Goal: Task Accomplishment & Management: Complete application form

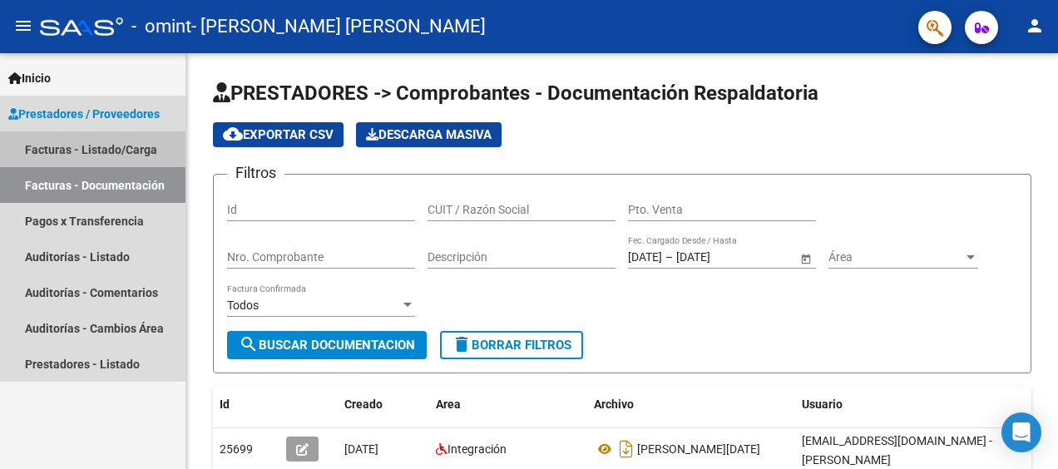
click at [110, 150] on link "Facturas - Listado/Carga" at bounding box center [92, 149] width 185 height 36
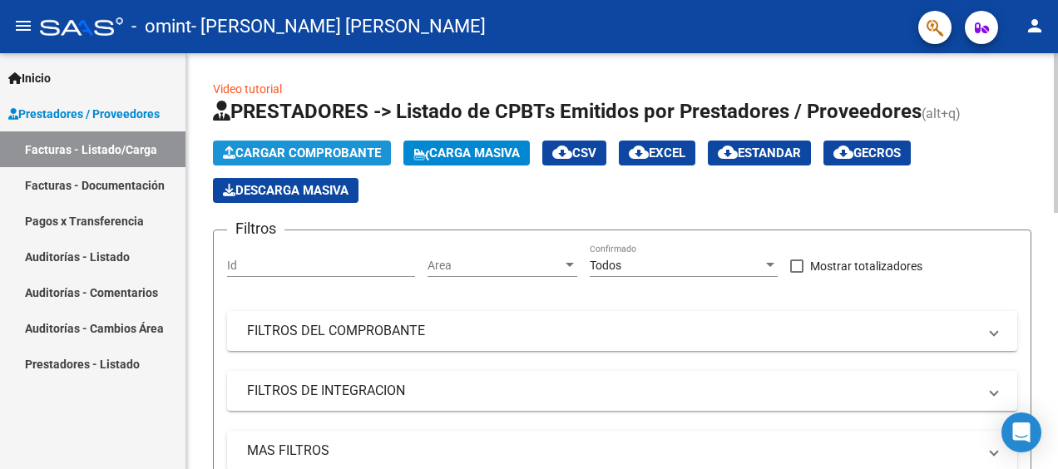
click at [292, 150] on span "Cargar Comprobante" at bounding box center [302, 153] width 158 height 15
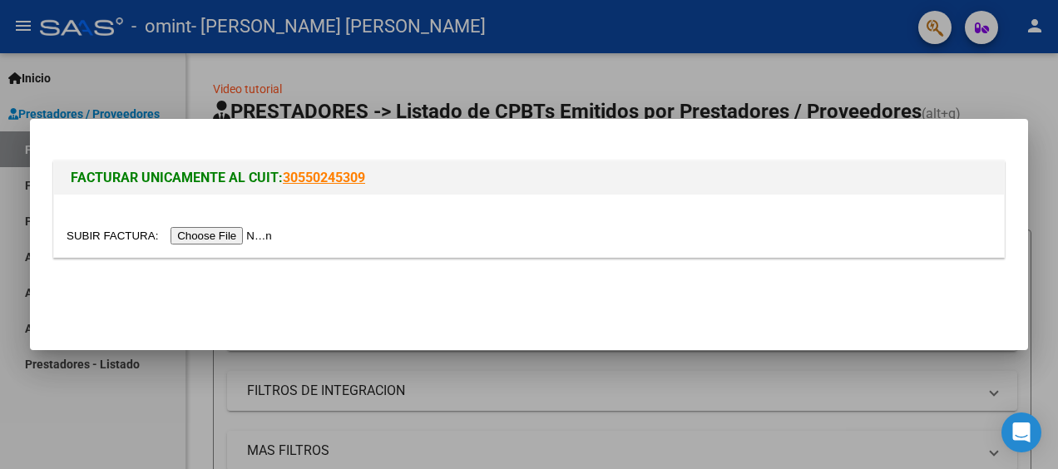
click at [207, 236] on input "file" at bounding box center [172, 235] width 210 height 17
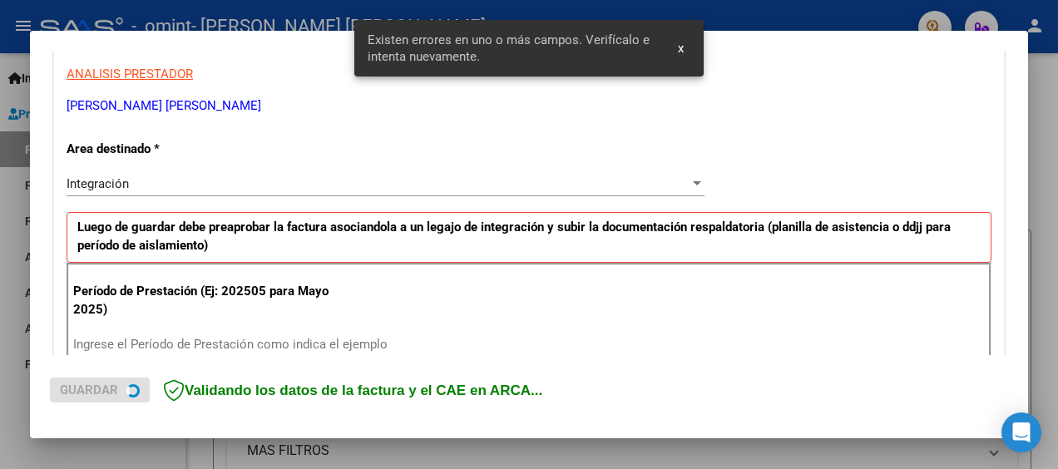
scroll to position [392, 0]
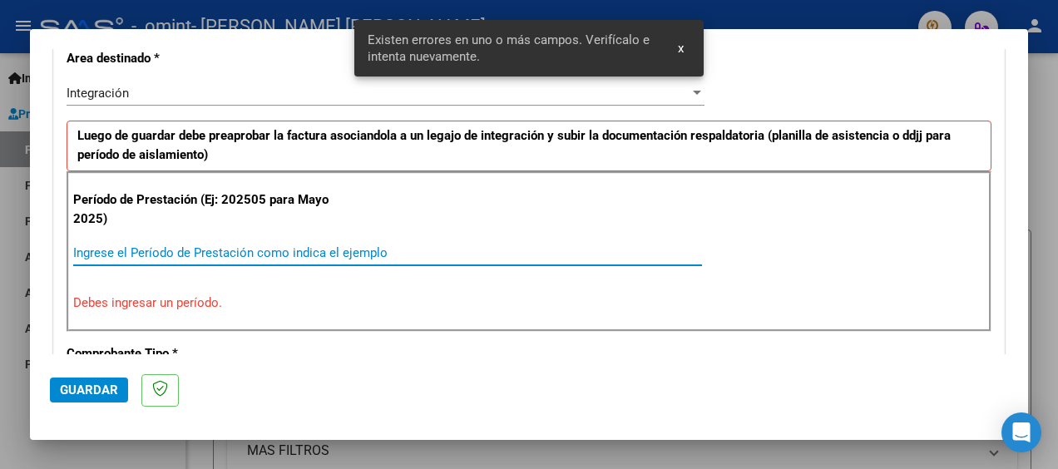
click at [288, 253] on input "Ingrese el Período de Prestación como indica el ejemplo" at bounding box center [387, 252] width 629 height 15
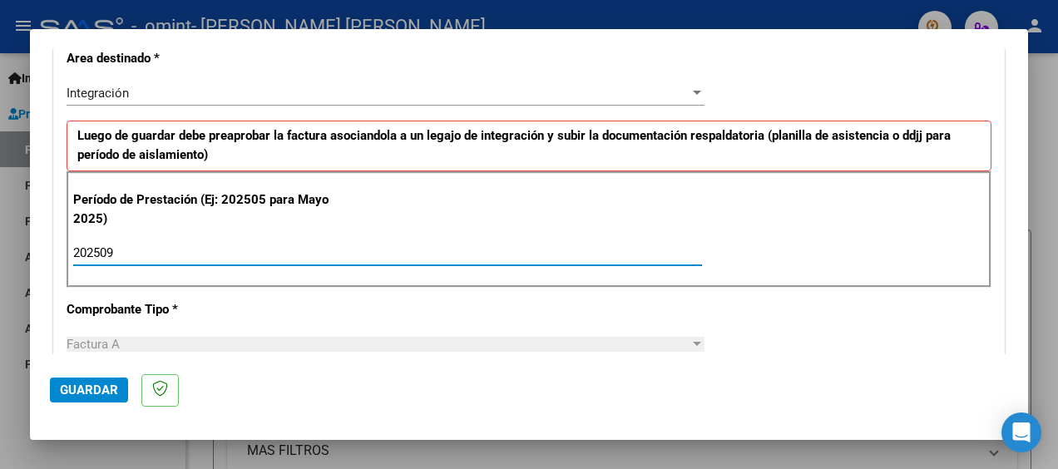
type input "202509"
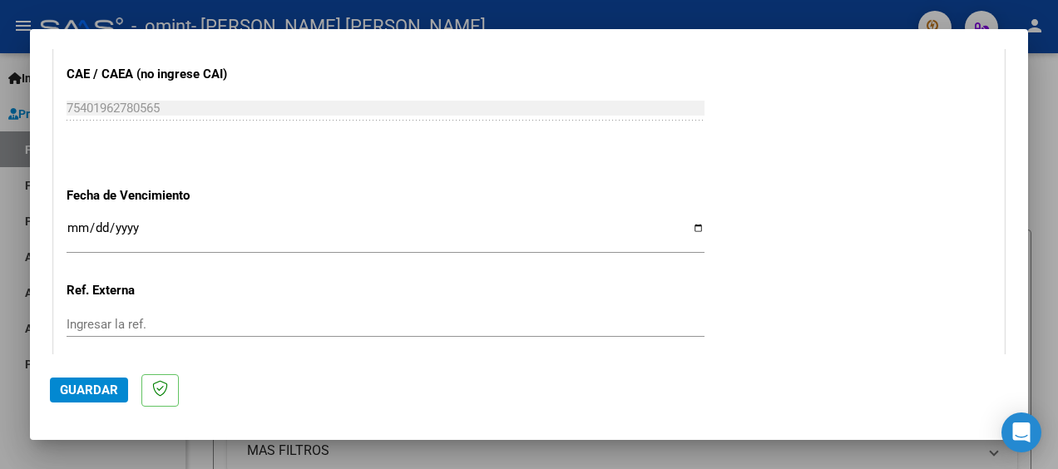
scroll to position [1091, 0]
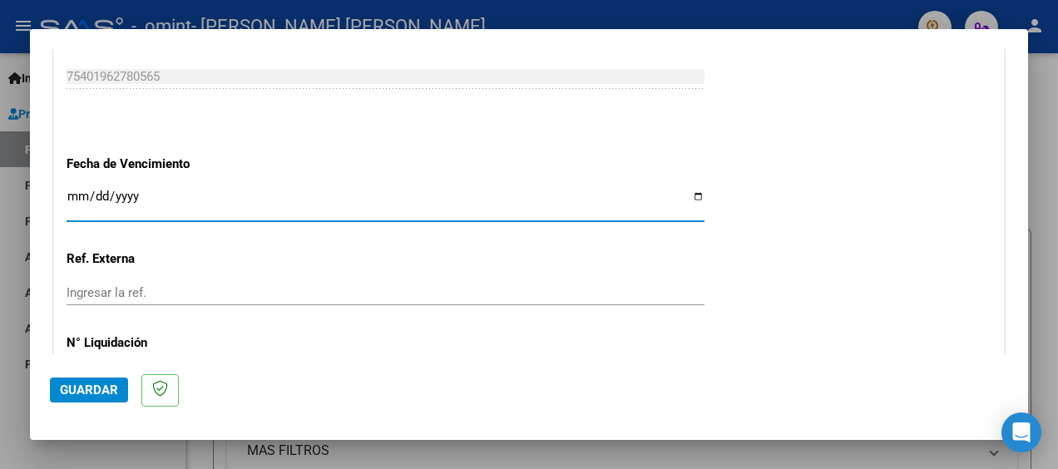
click at [692, 193] on input "Ingresar la fecha" at bounding box center [386, 203] width 638 height 27
type input "[DATE]"
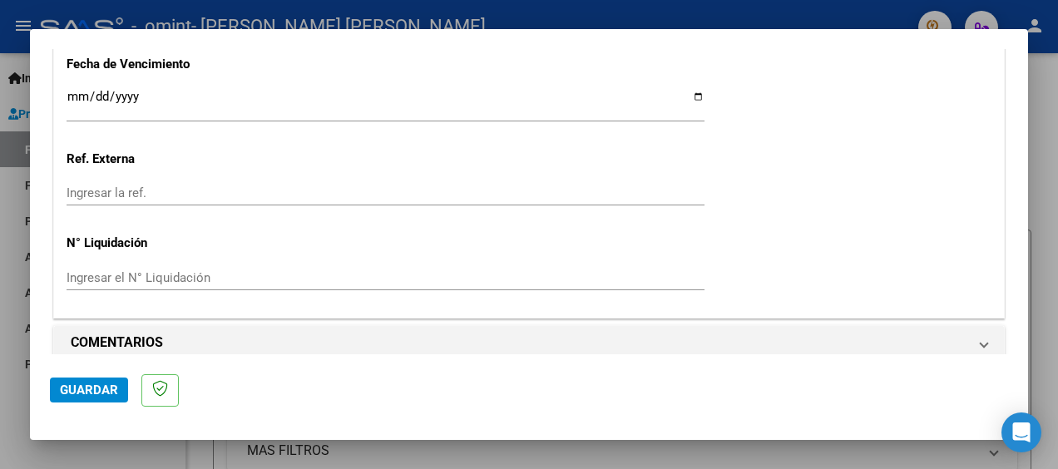
scroll to position [1204, 0]
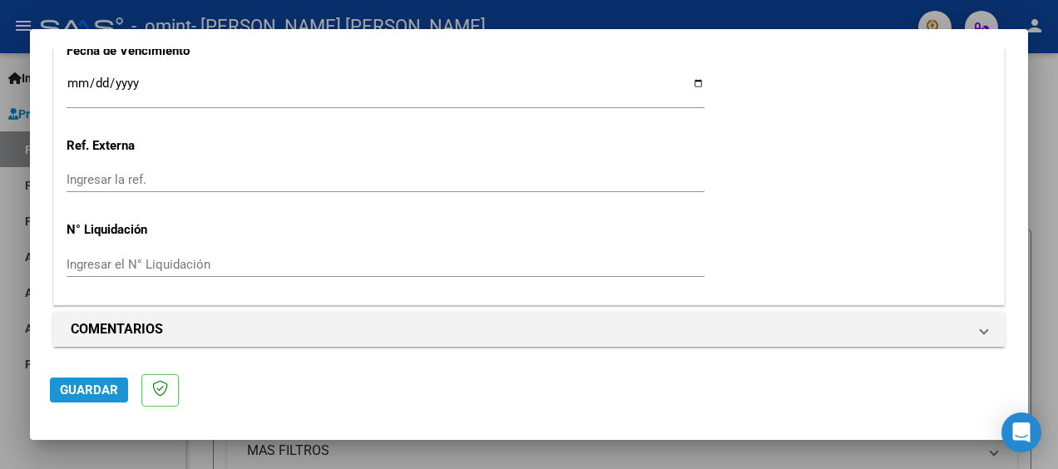
click at [89, 392] on span "Guardar" at bounding box center [89, 389] width 58 height 15
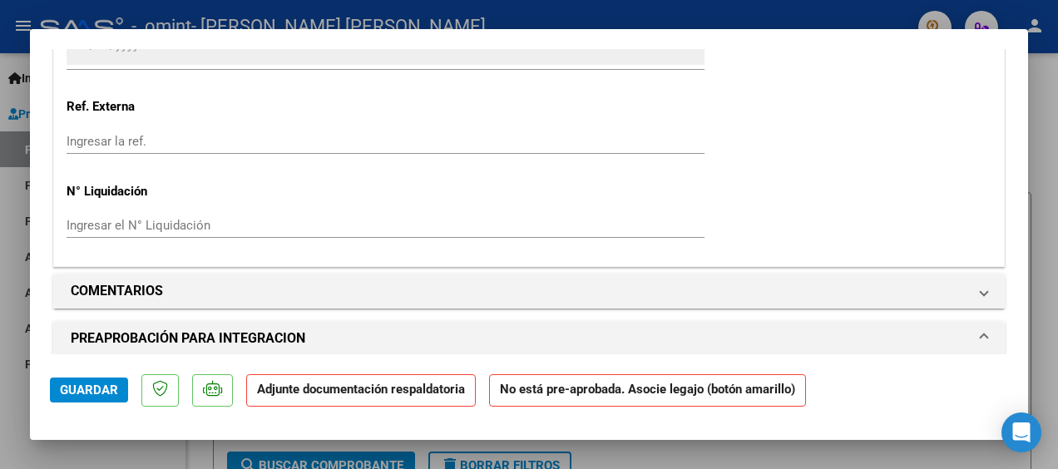
scroll to position [1276, 0]
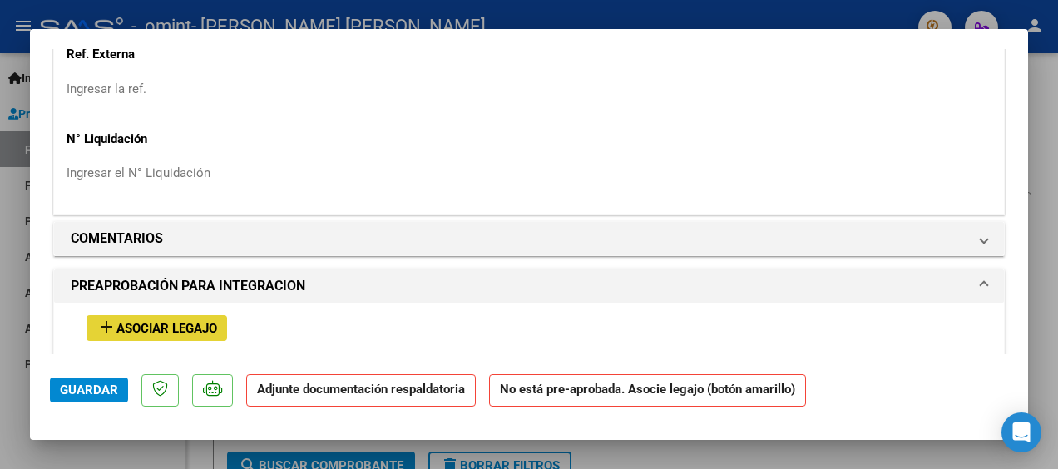
click at [190, 331] on span "Asociar Legajo" at bounding box center [166, 328] width 101 height 15
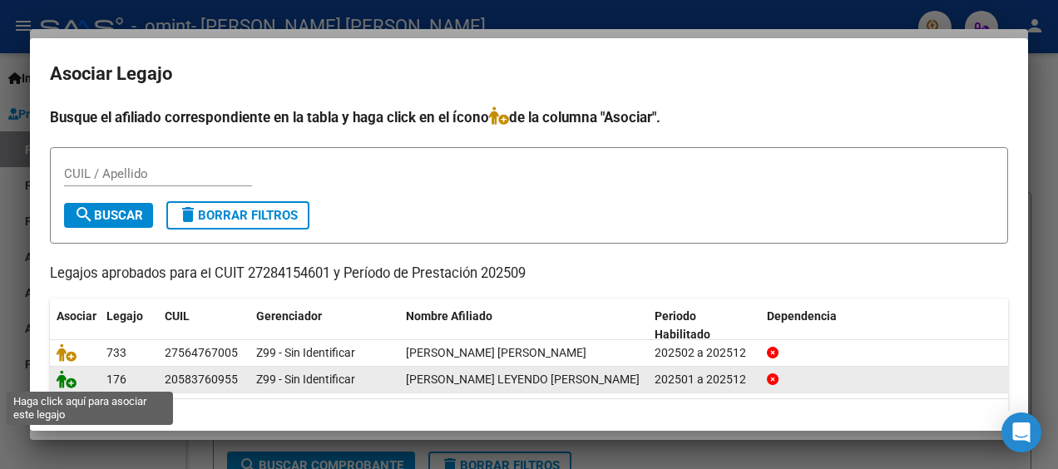
click at [75, 379] on icon at bounding box center [67, 379] width 20 height 18
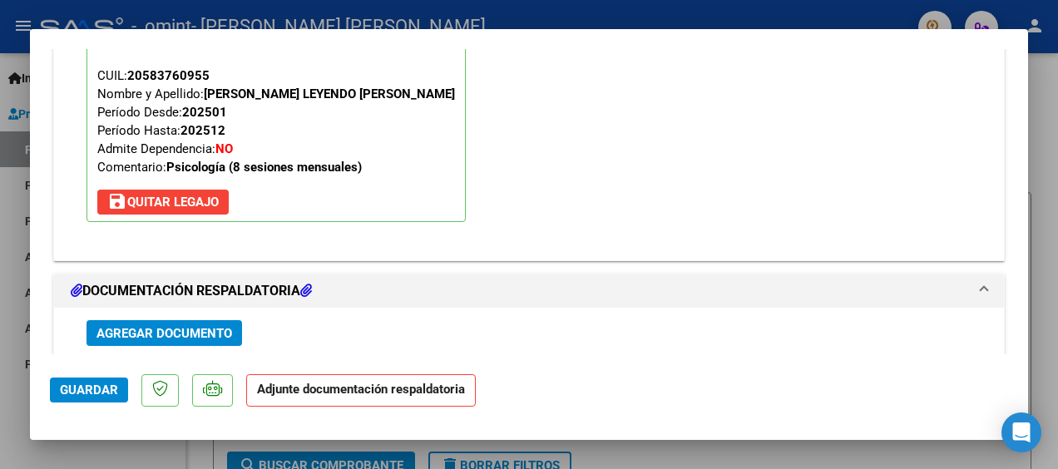
scroll to position [1662, 0]
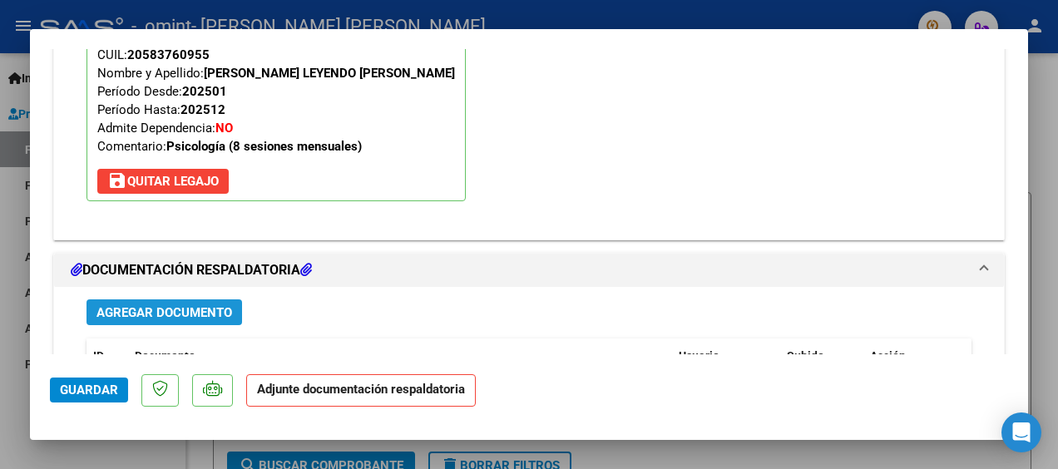
click at [171, 309] on span "Agregar Documento" at bounding box center [164, 312] width 136 height 15
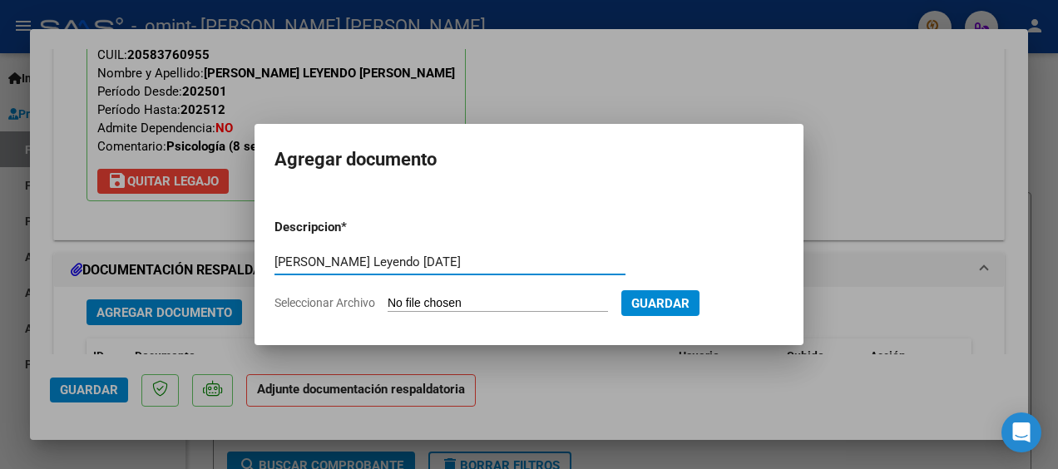
type input "[PERSON_NAME] Leyendo [DATE]"
click at [349, 304] on span "Seleccionar Archivo" at bounding box center [324, 302] width 101 height 13
click at [387, 304] on input "Seleccionar Archivo" at bounding box center [497, 304] width 220 height 16
type input "C:\fakepath\Planilla de asistencia [DATE] [PERSON_NAME].pdf"
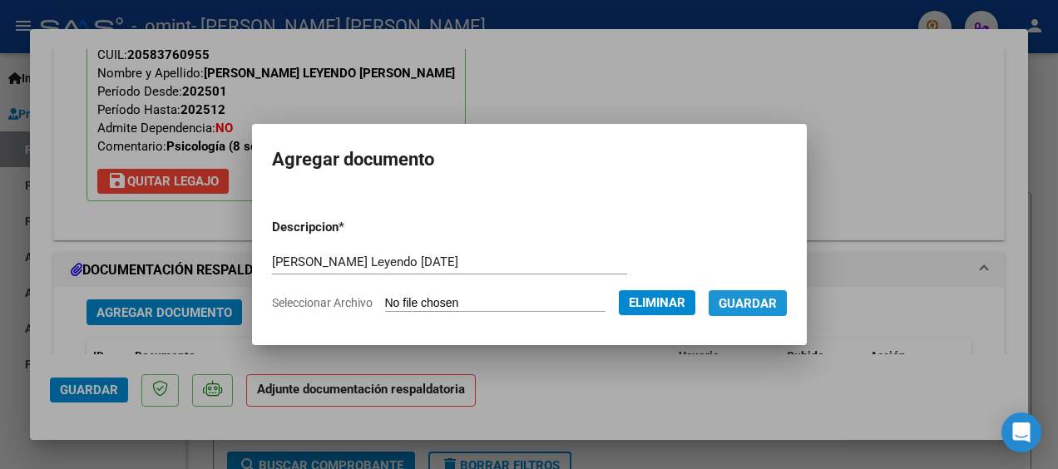
click at [770, 300] on span "Guardar" at bounding box center [747, 303] width 58 height 15
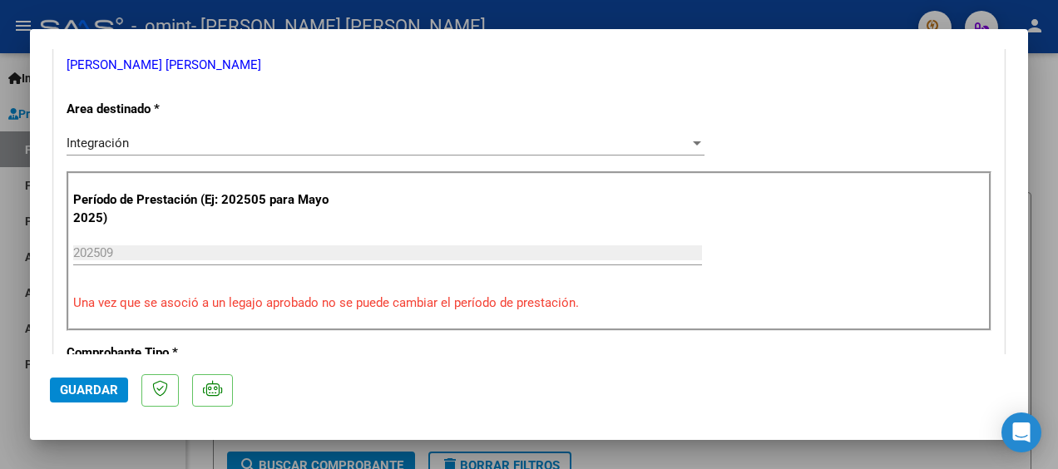
scroll to position [431, 0]
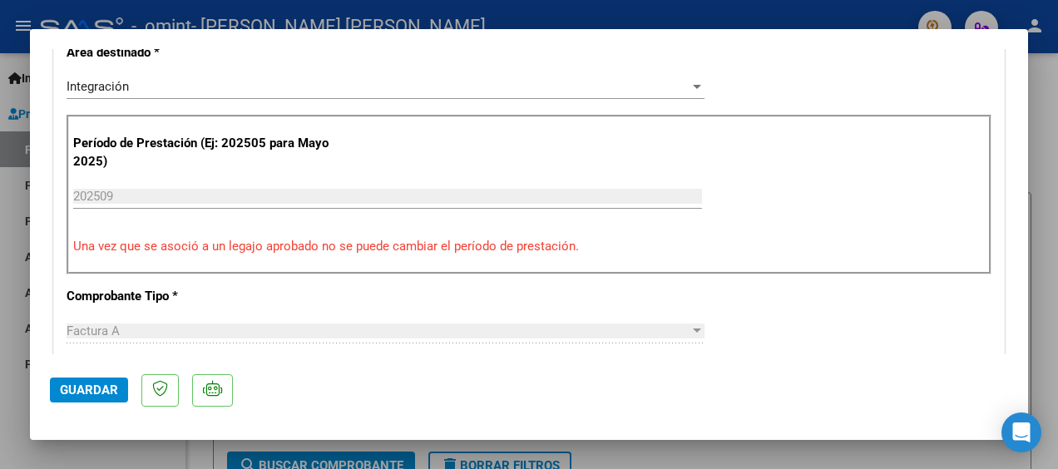
click at [1043, 210] on div at bounding box center [529, 234] width 1058 height 469
type input "$ 0,00"
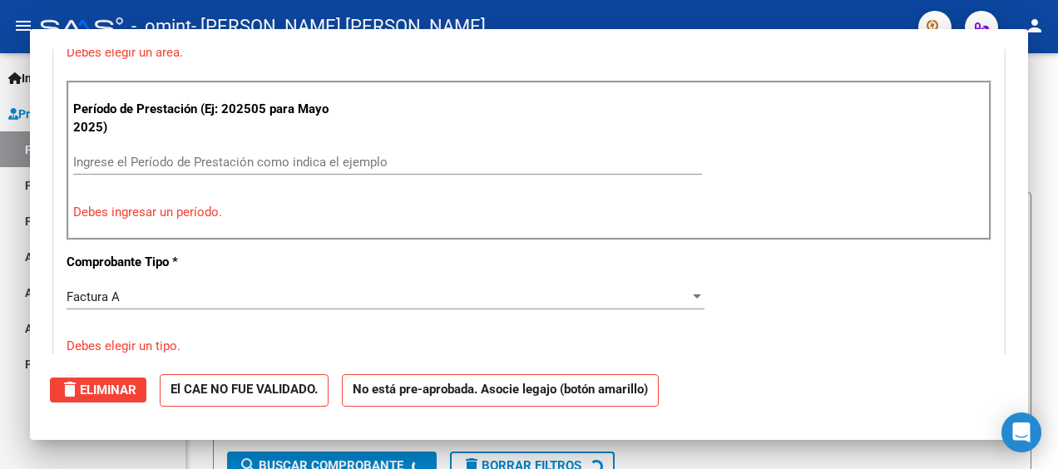
scroll to position [397, 0]
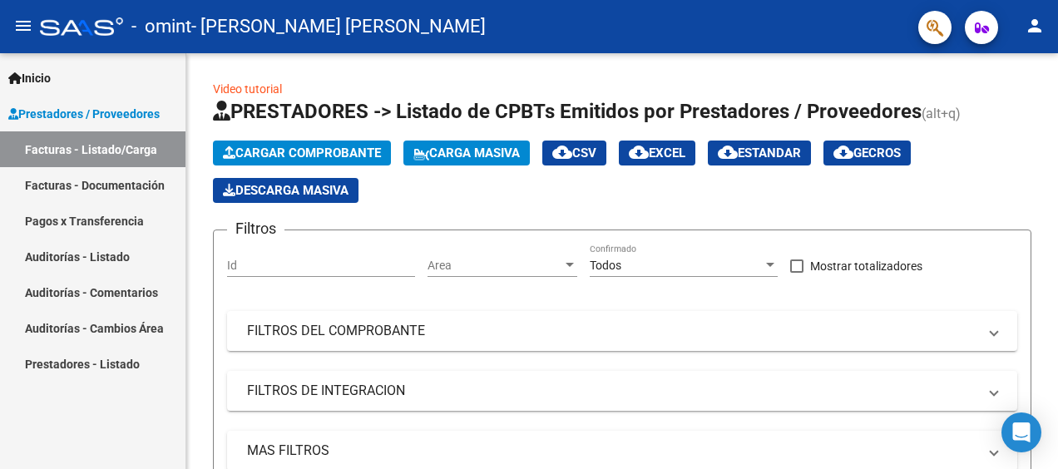
click at [86, 146] on link "Facturas - Listado/Carga" at bounding box center [92, 149] width 185 height 36
click at [262, 155] on span "Cargar Comprobante" at bounding box center [302, 153] width 158 height 15
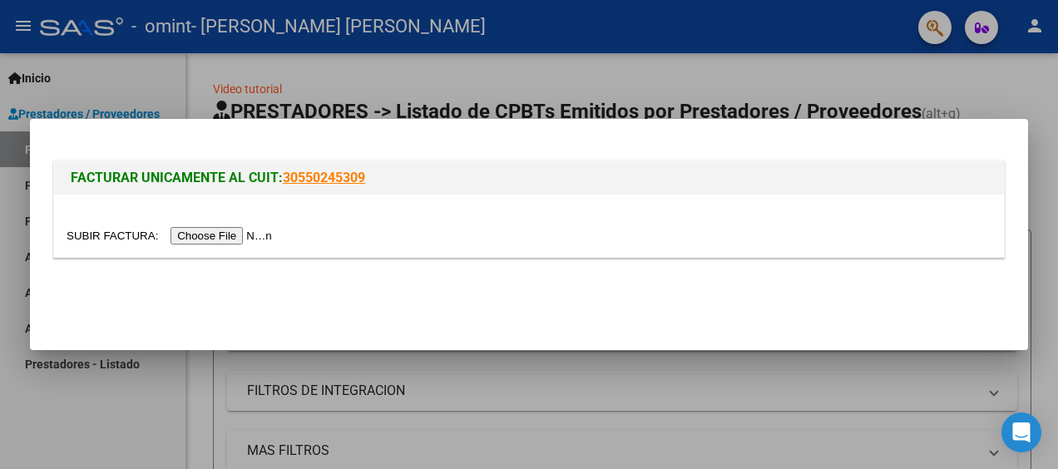
click at [205, 242] on input "file" at bounding box center [172, 235] width 210 height 17
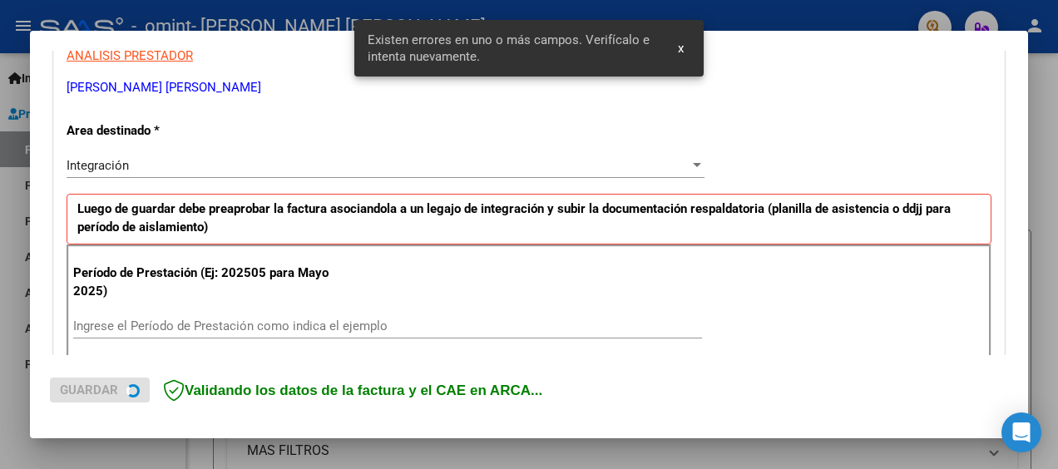
scroll to position [392, 0]
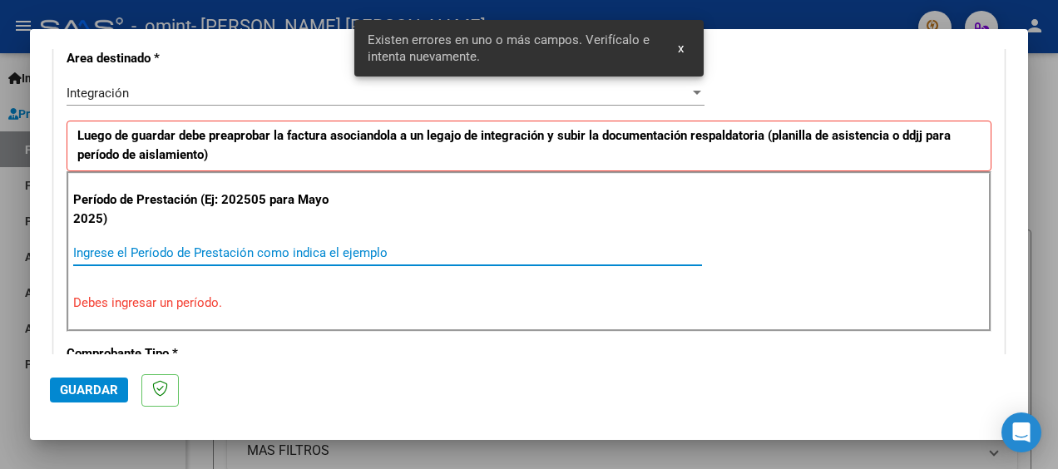
click at [279, 245] on input "Ingrese el Período de Prestación como indica el ejemplo" at bounding box center [387, 252] width 629 height 15
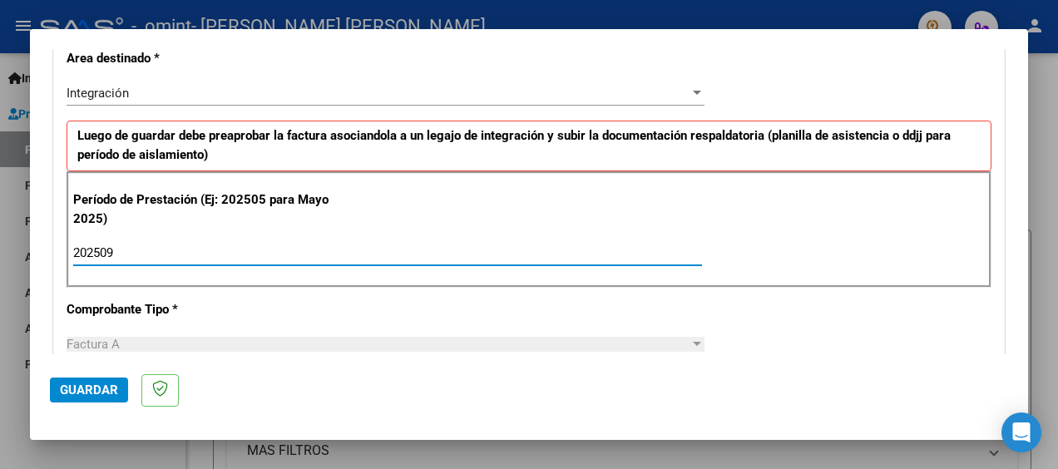
type input "202509"
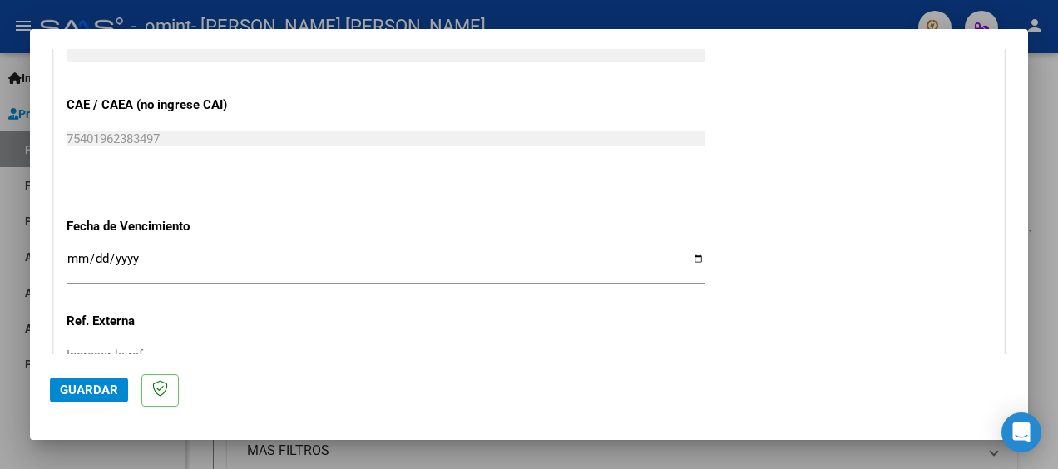
scroll to position [1062, 0]
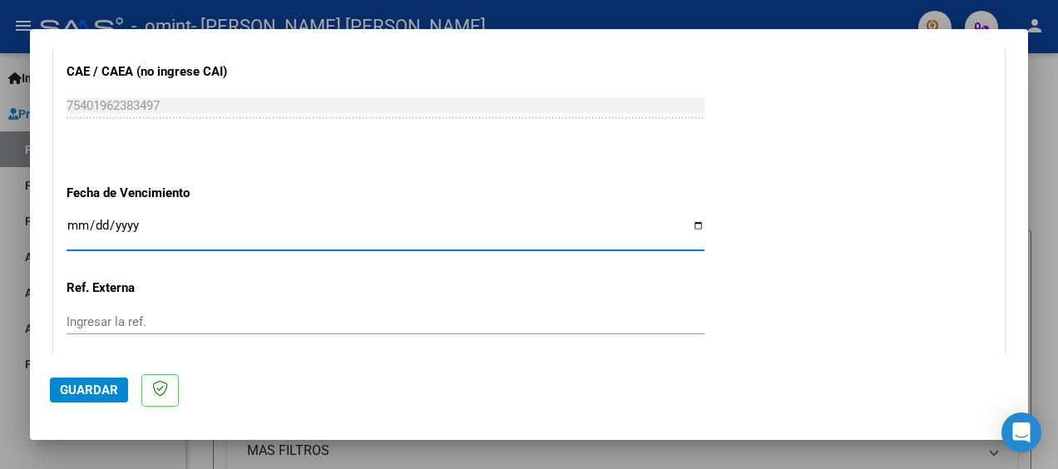
click at [691, 220] on input "Ingresar la fecha" at bounding box center [386, 232] width 638 height 27
type input "[DATE]"
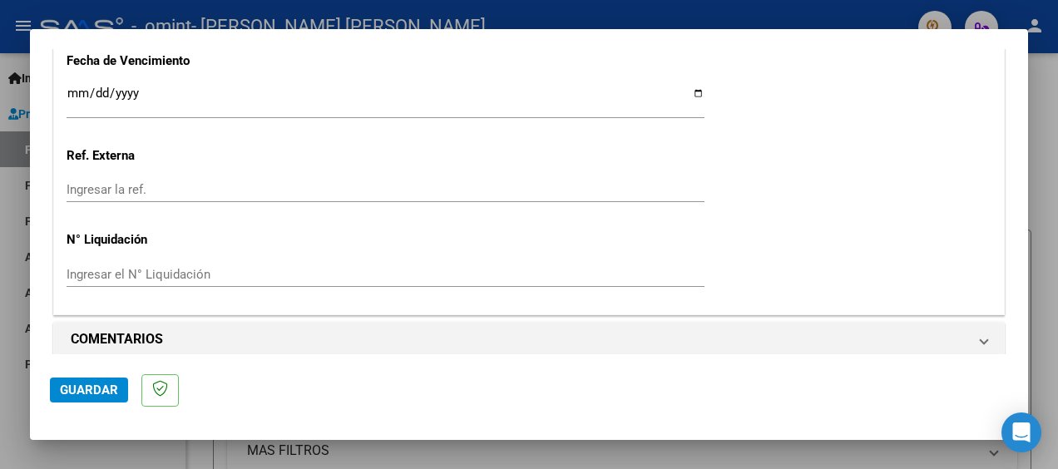
scroll to position [1204, 0]
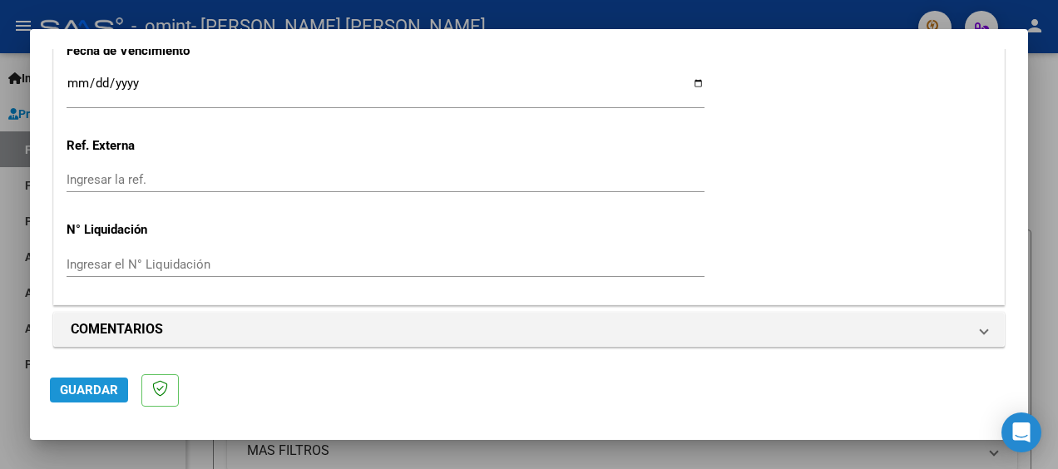
click at [103, 389] on span "Guardar" at bounding box center [89, 389] width 58 height 15
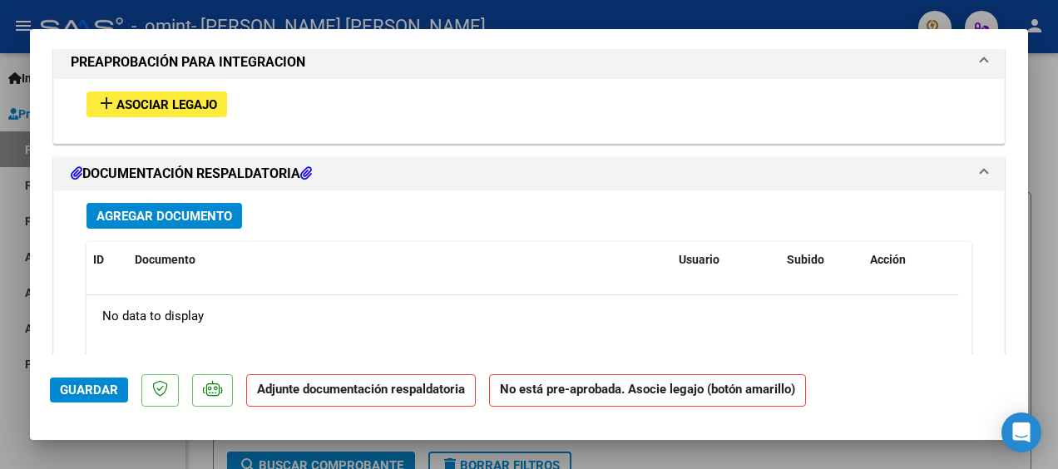
scroll to position [1467, 0]
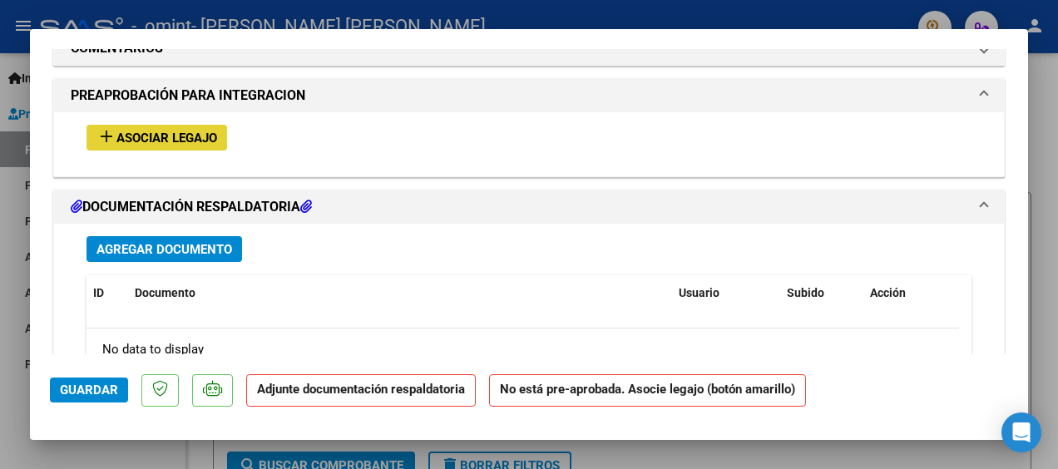
click at [158, 137] on span "Asociar Legajo" at bounding box center [166, 138] width 101 height 15
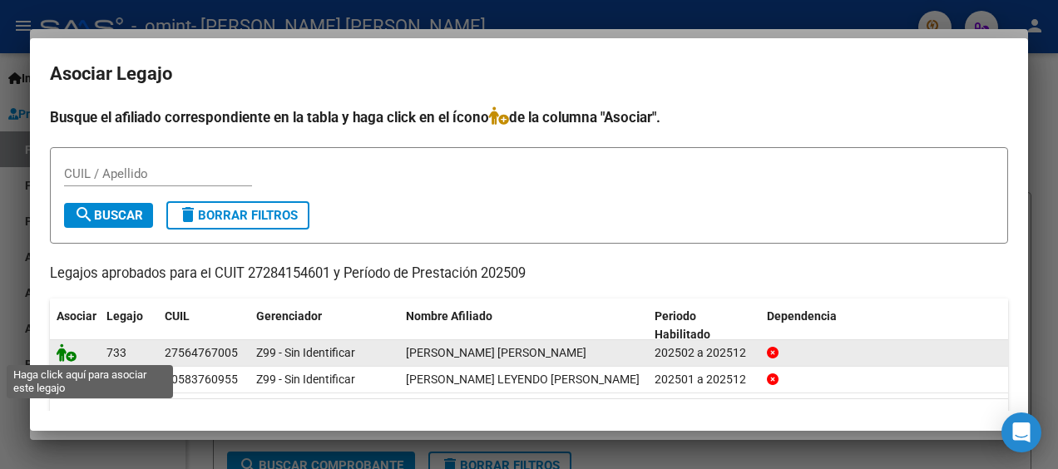
click at [72, 353] on icon at bounding box center [67, 352] width 20 height 18
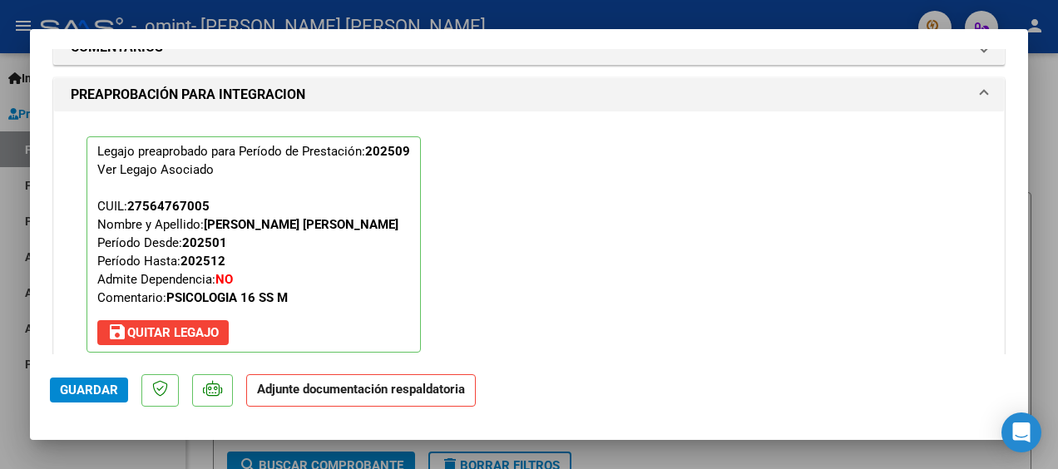
scroll to position [1778, 0]
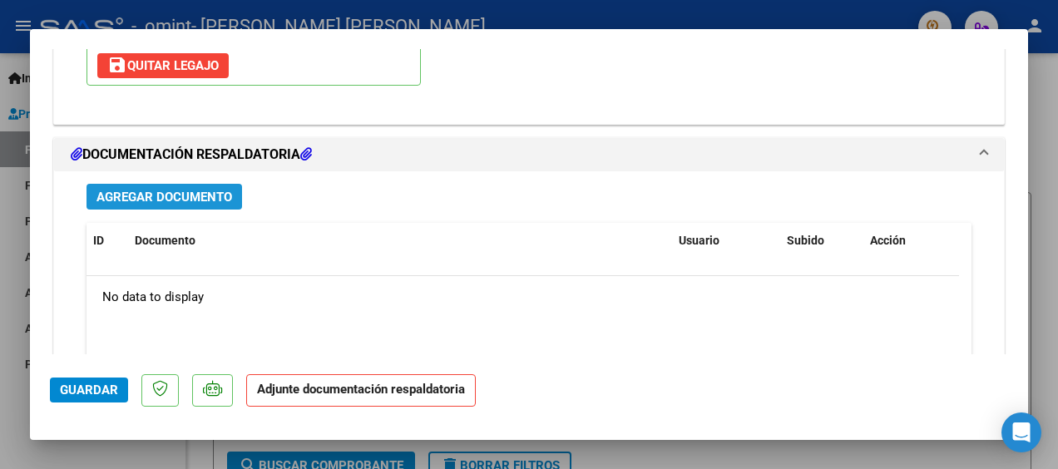
click at [210, 203] on button "Agregar Documento" at bounding box center [163, 197] width 155 height 26
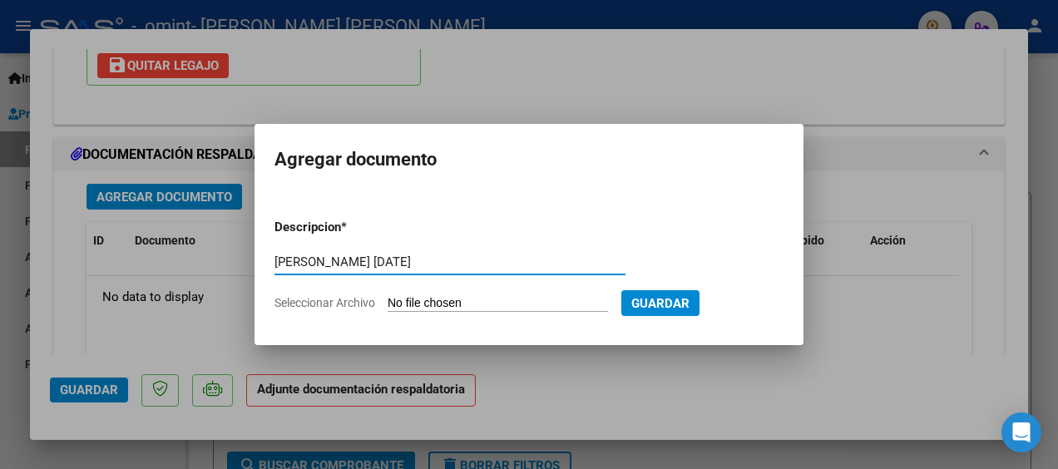
type input "[PERSON_NAME] [DATE]"
click at [432, 299] on input "Seleccionar Archivo" at bounding box center [497, 304] width 220 height 16
type input "C:\fakepath\Planilla de asistencia [DATE] [PERSON_NAME].pdf"
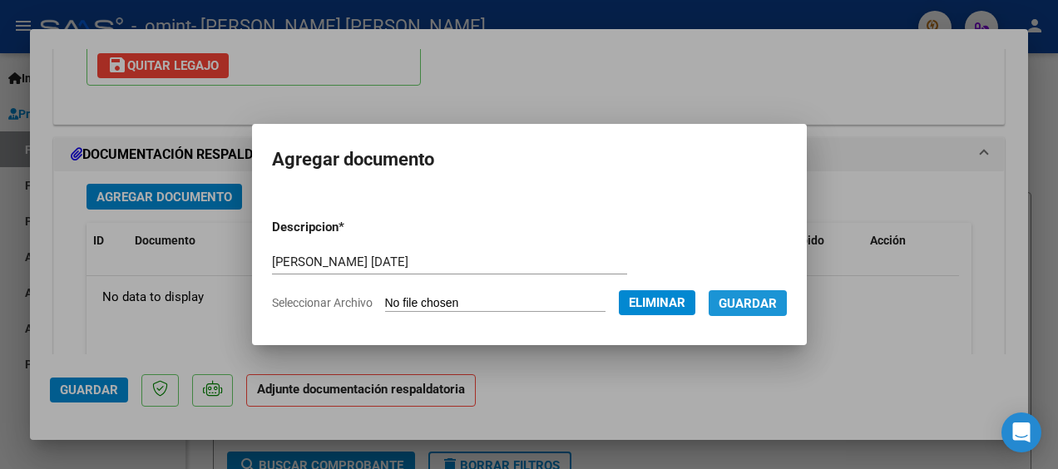
click at [766, 304] on span "Guardar" at bounding box center [747, 303] width 58 height 15
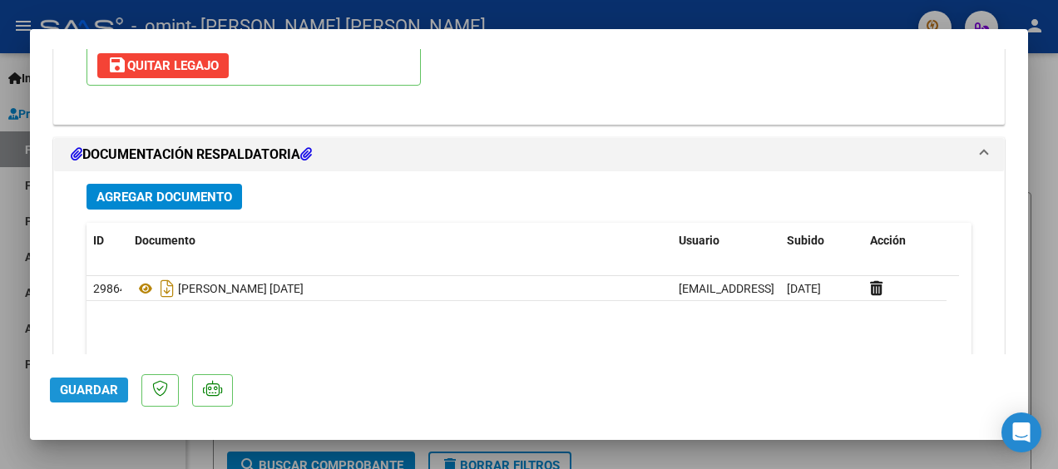
click at [110, 391] on span "Guardar" at bounding box center [89, 389] width 58 height 15
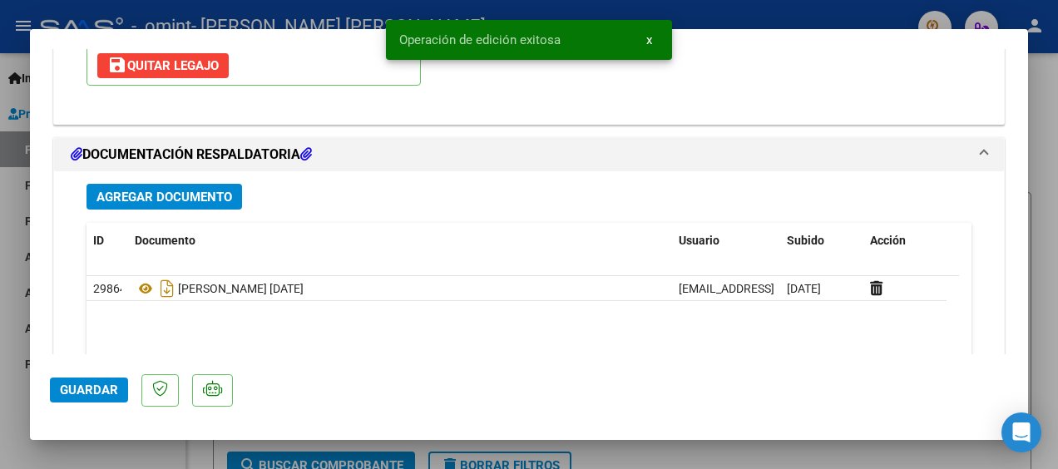
click at [1043, 120] on div at bounding box center [529, 234] width 1058 height 469
type input "$ 0,00"
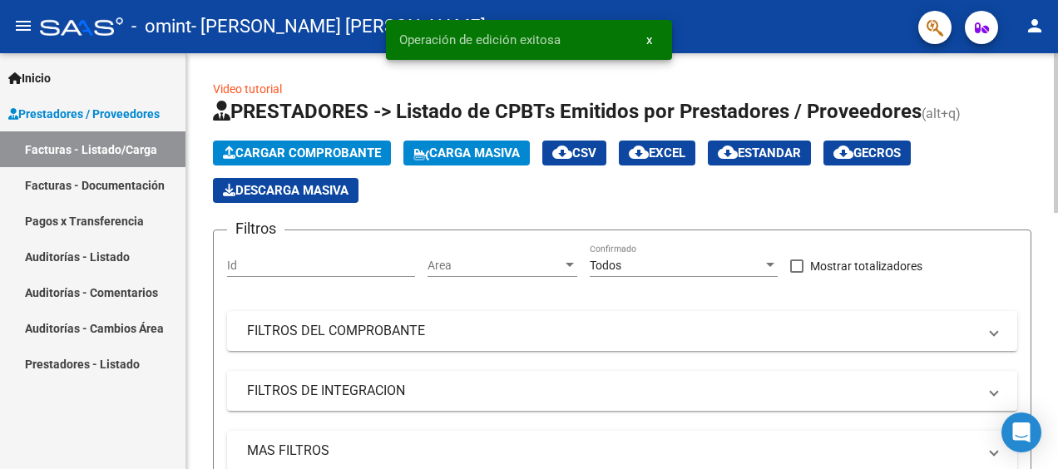
scroll to position [416, 0]
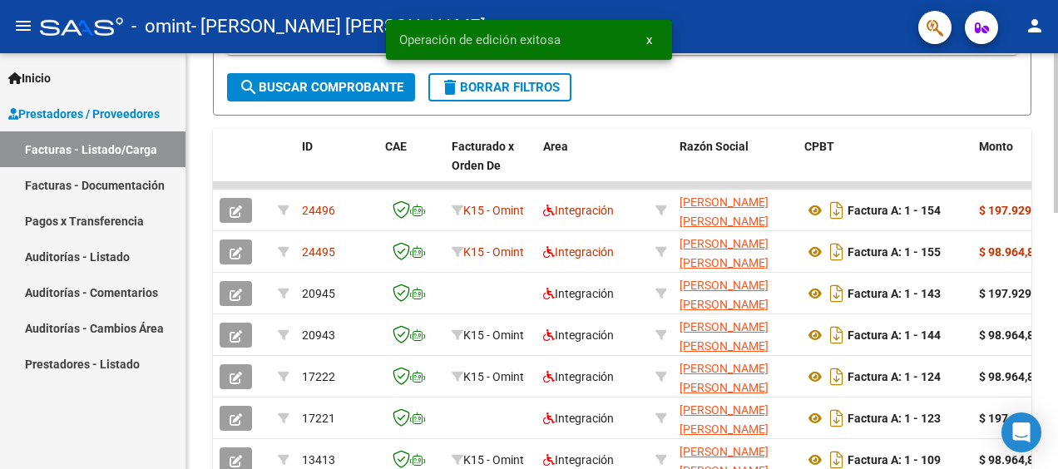
click at [1057, 409] on div at bounding box center [1055, 261] width 4 height 416
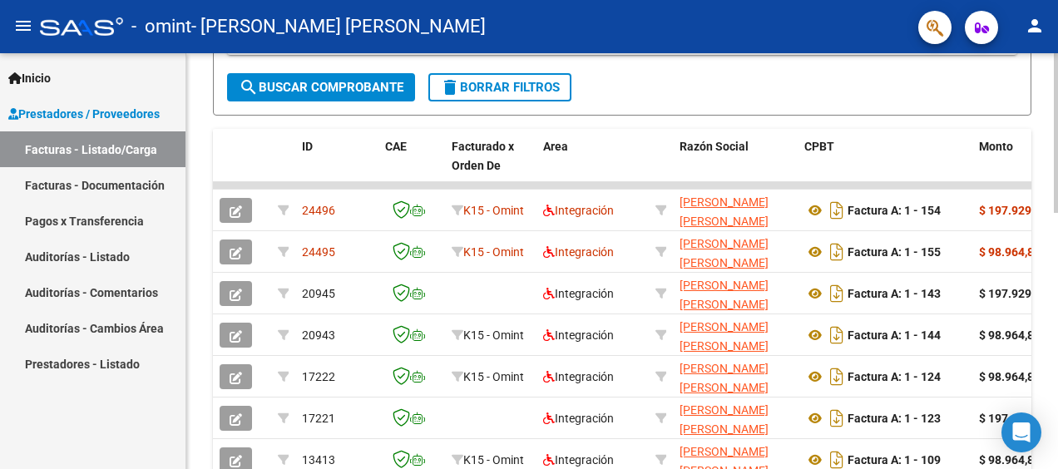
scroll to position [664, 0]
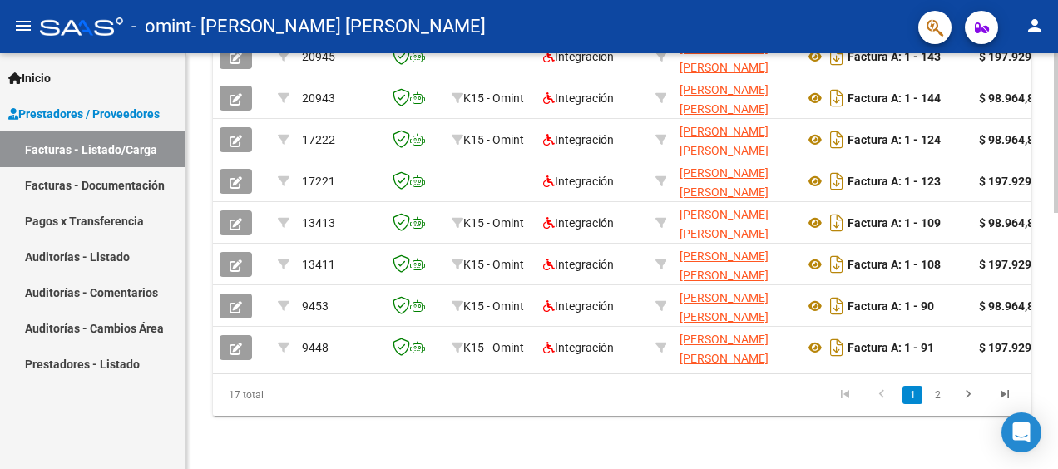
click at [1053, 435] on div at bounding box center [1055, 261] width 4 height 416
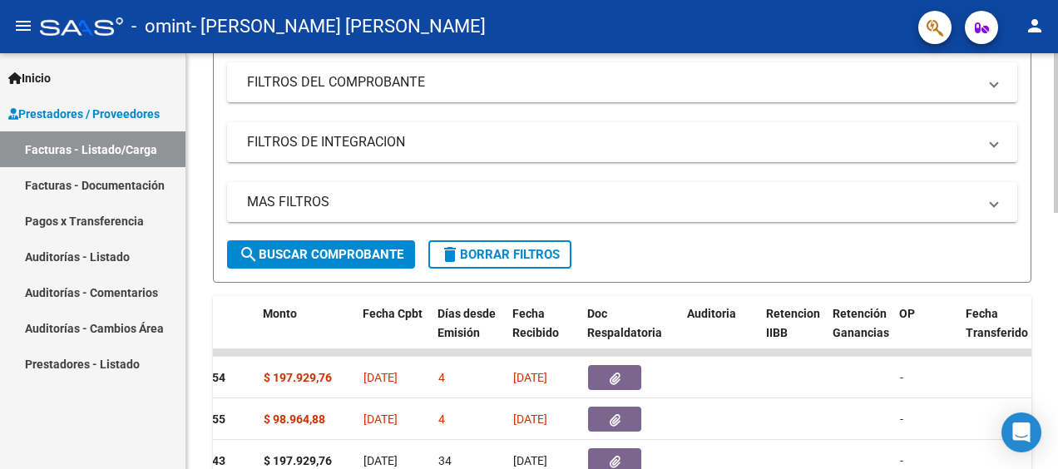
click at [1054, 186] on div at bounding box center [1055, 261] width 4 height 416
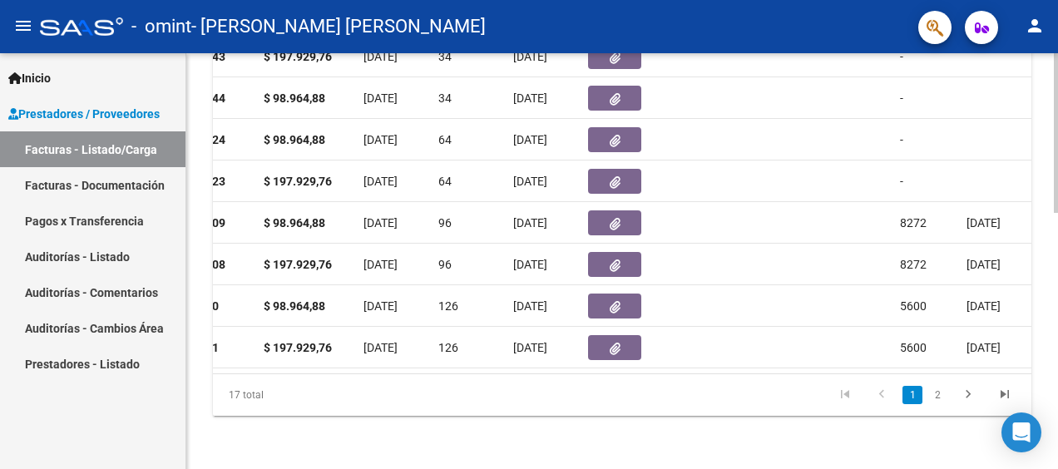
click at [1054, 429] on div at bounding box center [1055, 261] width 4 height 416
